Goal: Navigation & Orientation: Understand site structure

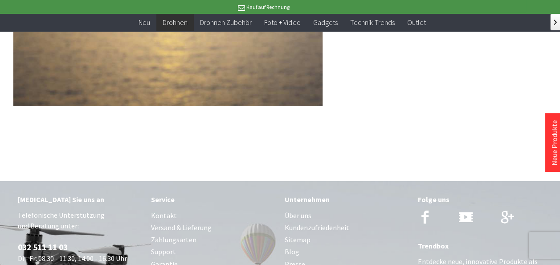
scroll to position [6499, 0]
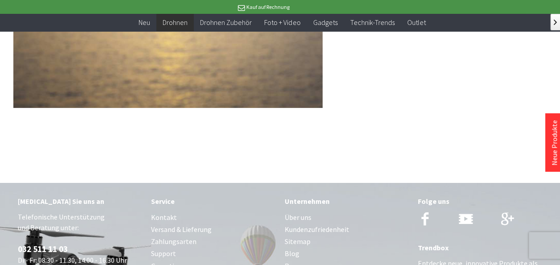
click at [161, 211] on link "Kontakt" at bounding box center [213, 217] width 124 height 12
click at [155, 211] on link "Kontakt" at bounding box center [213, 217] width 124 height 12
click at [159, 223] on link "Versand & Lieferung" at bounding box center [213, 229] width 124 height 12
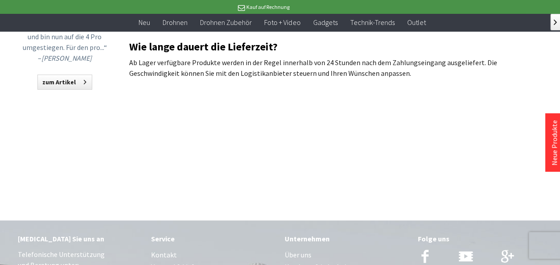
scroll to position [89, 0]
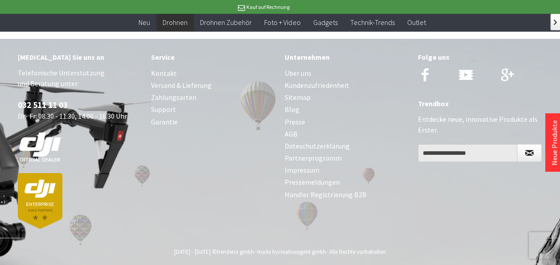
scroll to position [6499, 0]
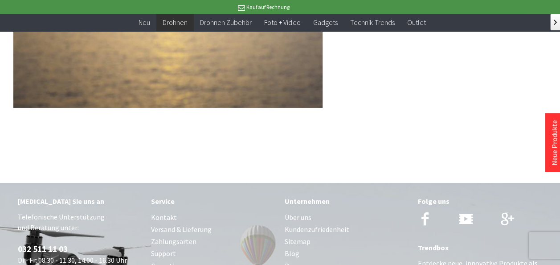
click at [160, 223] on link "Versand & Lieferung" at bounding box center [213, 229] width 124 height 12
click at [165, 247] on link "Support" at bounding box center [213, 253] width 124 height 12
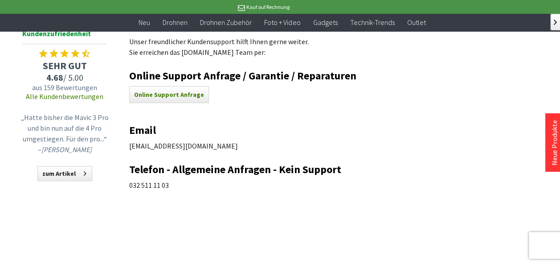
scroll to position [89, 0]
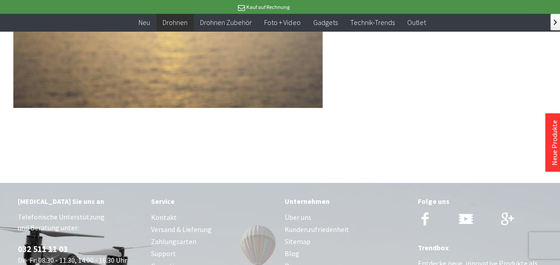
click at [309, 211] on link "Über uns" at bounding box center [347, 217] width 124 height 12
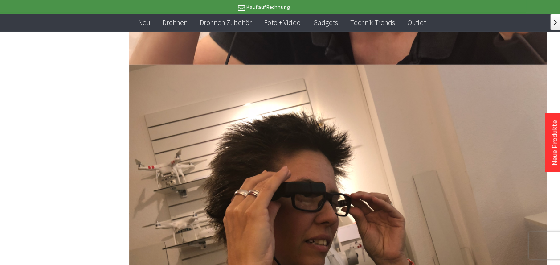
scroll to position [1426, 0]
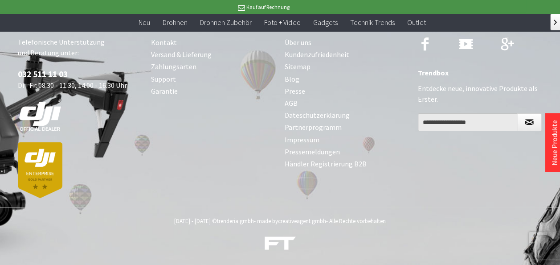
scroll to position [3441, 0]
click at [323, 158] on link "Pressemeldungen" at bounding box center [347, 152] width 124 height 12
